Goal: Transaction & Acquisition: Download file/media

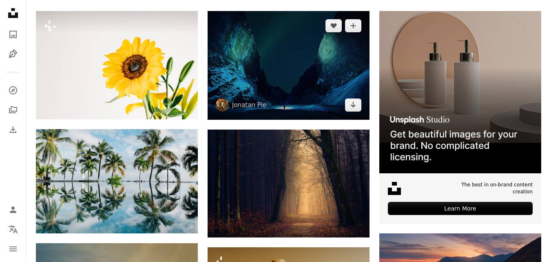
scroll to position [117, 0]
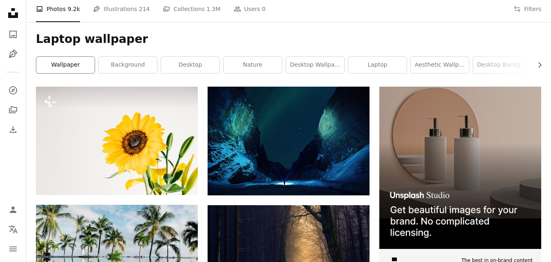
click at [80, 68] on link "wallpaper" at bounding box center [65, 65] width 58 height 16
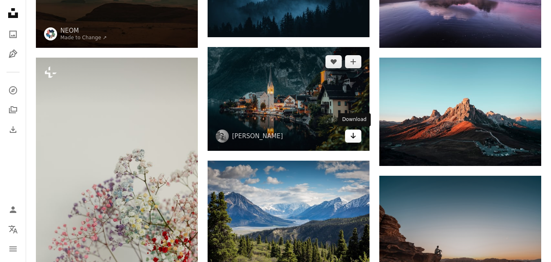
scroll to position [136, 0]
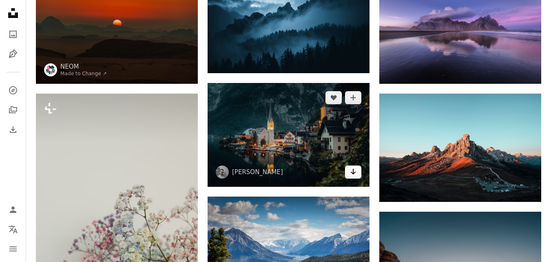
click at [357, 176] on link "Arrow pointing down" at bounding box center [353, 171] width 16 height 13
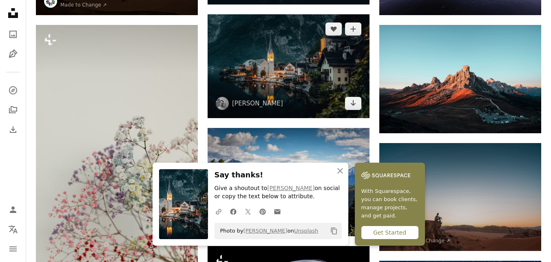
scroll to position [272, 0]
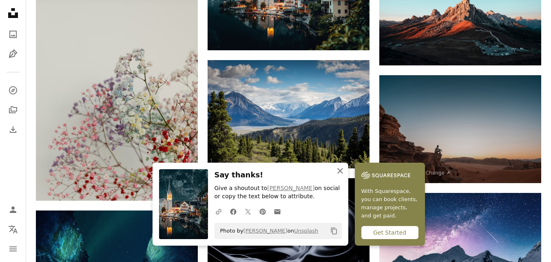
click at [343, 169] on icon "An X shape" at bounding box center [340, 171] width 10 height 10
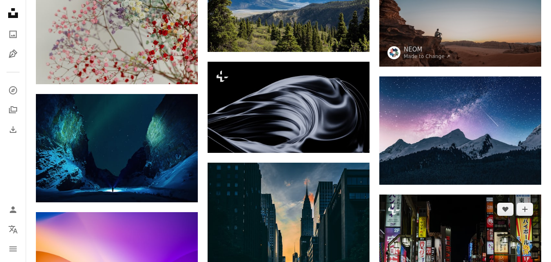
scroll to position [408, 0]
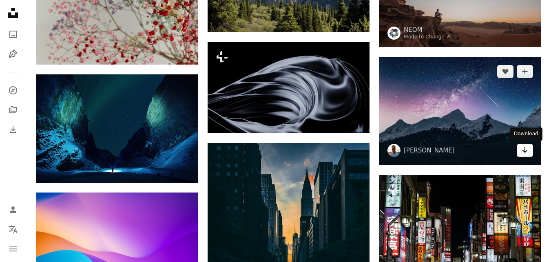
click at [526, 151] on icon "Download" at bounding box center [525, 150] width 5 height 6
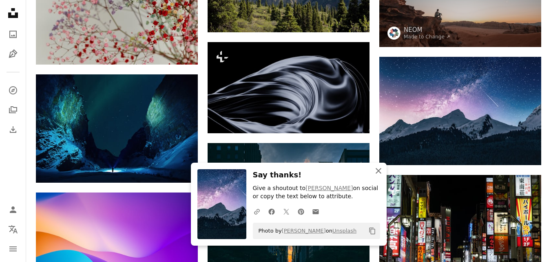
click at [376, 173] on icon "An X shape" at bounding box center [379, 171] width 10 height 10
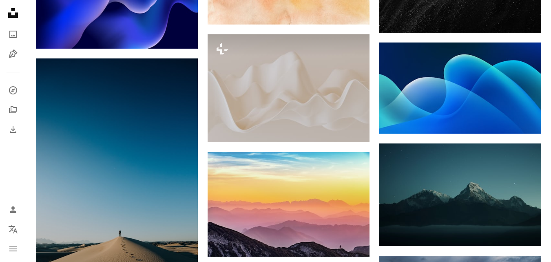
scroll to position [1020, 0]
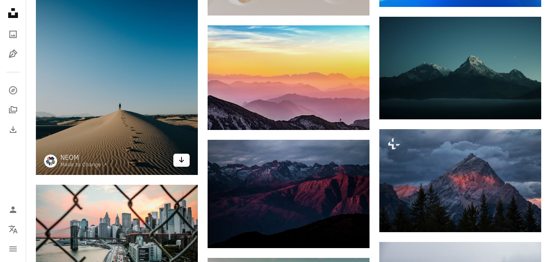
click at [184, 162] on icon "Arrow pointing down" at bounding box center [181, 160] width 7 height 10
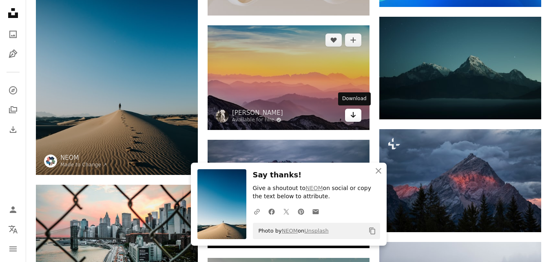
click at [358, 119] on link "Arrow pointing down" at bounding box center [353, 115] width 16 height 13
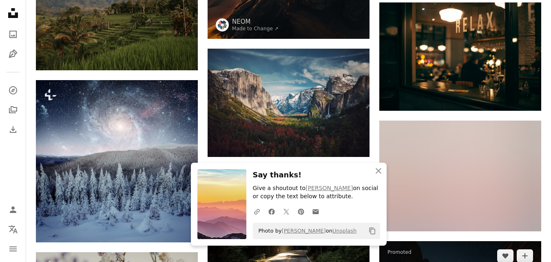
scroll to position [1497, 0]
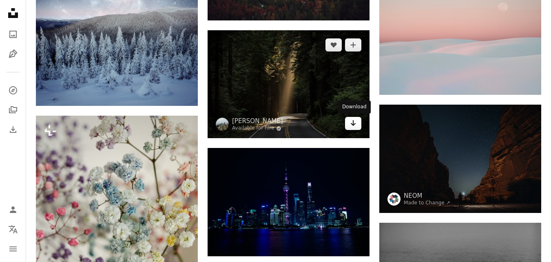
click at [351, 127] on icon "Arrow pointing down" at bounding box center [353, 123] width 7 height 10
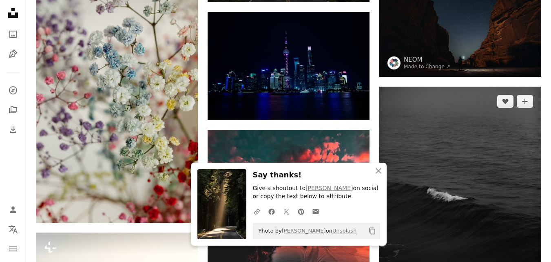
scroll to position [1701, 0]
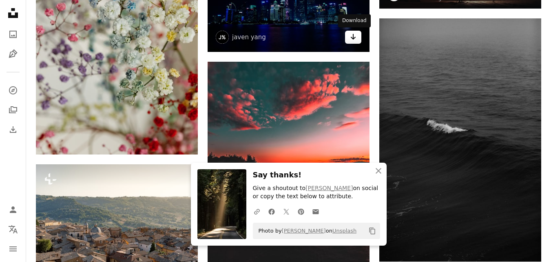
click at [353, 39] on icon "Download" at bounding box center [353, 37] width 5 height 6
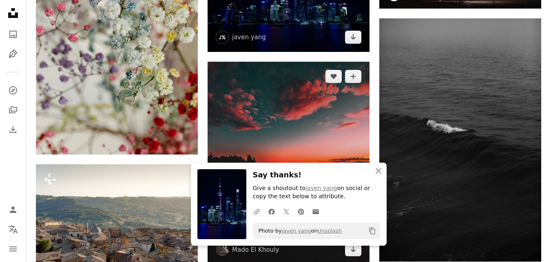
scroll to position [1768, 0]
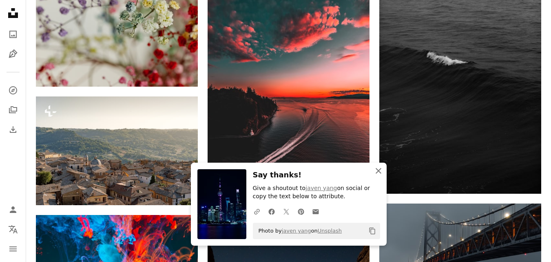
click at [378, 168] on icon "An X shape" at bounding box center [379, 171] width 10 height 10
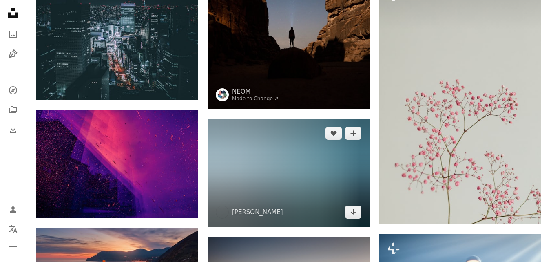
scroll to position [2176, 0]
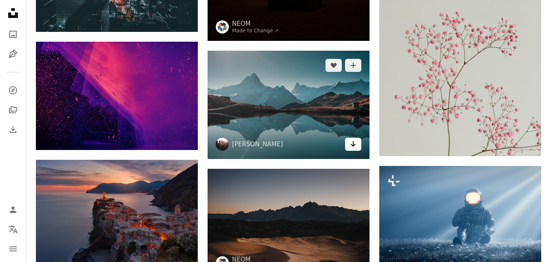
click at [356, 147] on icon "Arrow pointing down" at bounding box center [353, 144] width 7 height 10
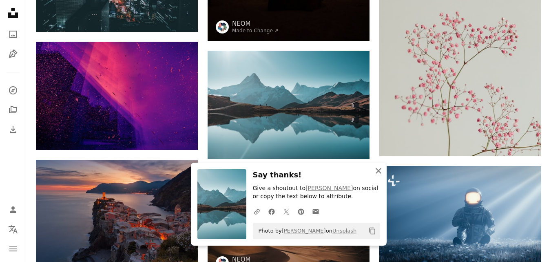
click at [382, 170] on icon "An X shape" at bounding box center [379, 171] width 10 height 10
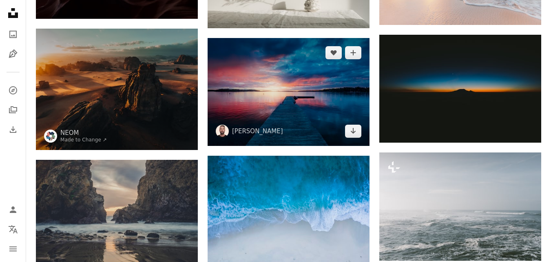
scroll to position [2517, 0]
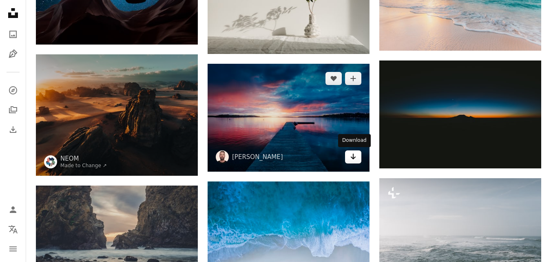
click at [352, 159] on icon "Arrow pointing down" at bounding box center [353, 156] width 7 height 10
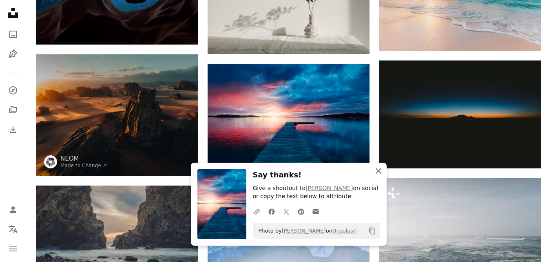
click at [378, 172] on icon "An X shape" at bounding box center [379, 171] width 10 height 10
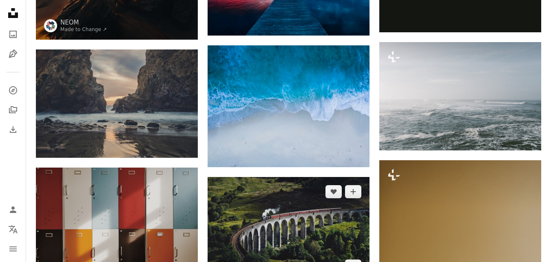
scroll to position [2721, 0]
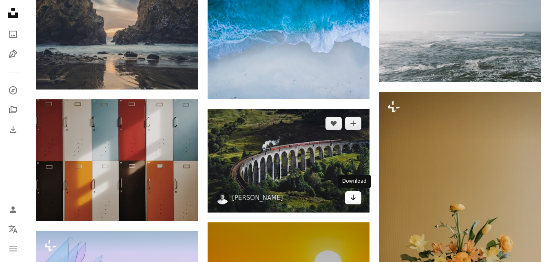
click at [354, 202] on link "Arrow pointing down" at bounding box center [353, 197] width 16 height 13
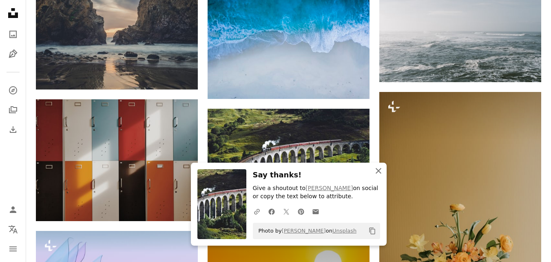
click at [380, 169] on icon "An X shape" at bounding box center [379, 171] width 10 height 10
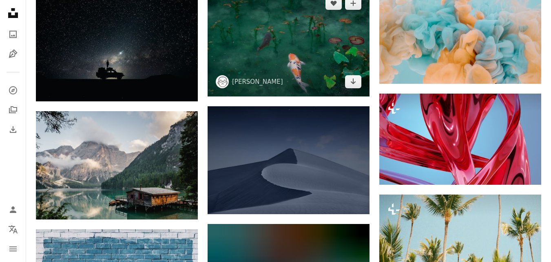
scroll to position [3401, 0]
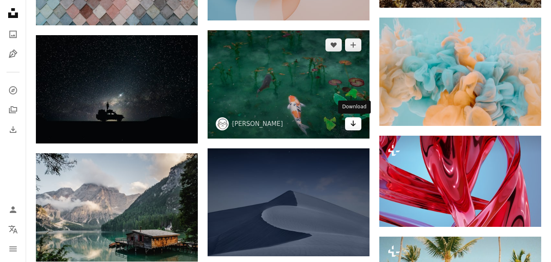
click at [355, 127] on icon "Arrow pointing down" at bounding box center [353, 123] width 7 height 10
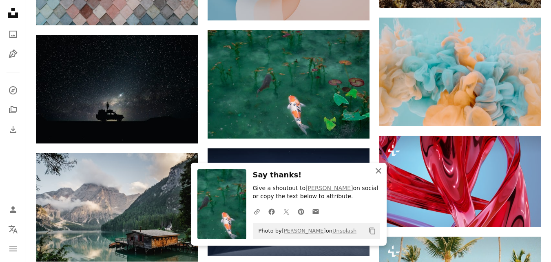
click at [376, 174] on icon "An X shape" at bounding box center [379, 171] width 10 height 10
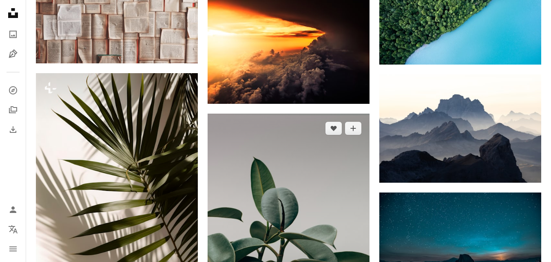
scroll to position [4489, 0]
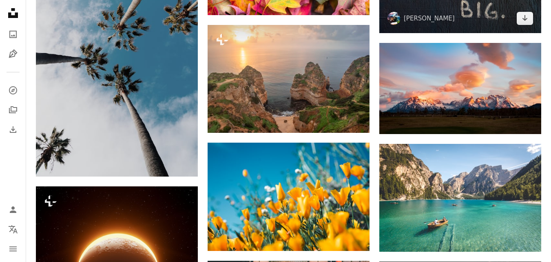
scroll to position [5170, 0]
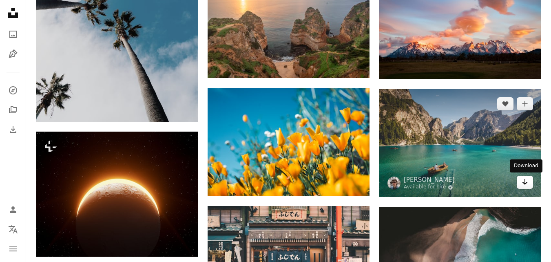
click at [529, 184] on link "Arrow pointing down" at bounding box center [525, 181] width 16 height 13
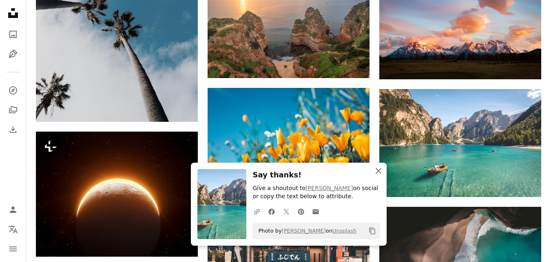
click at [383, 172] on icon "An X shape" at bounding box center [379, 171] width 10 height 10
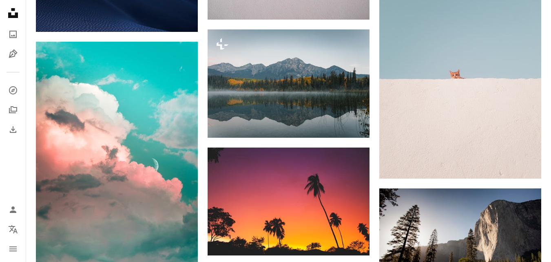
scroll to position [6258, 0]
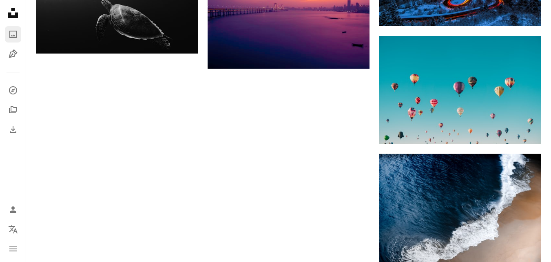
scroll to position [117, 0]
